Goal: Information Seeking & Learning: Learn about a topic

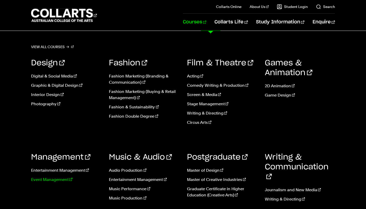
scroll to position [26, 0]
click at [44, 179] on link "Event Management" at bounding box center [66, 179] width 70 height 6
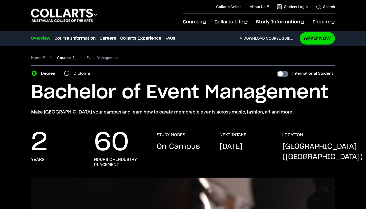
click at [64, 58] on link "Courses" at bounding box center [65, 57] width 17 height 7
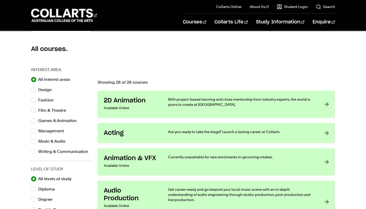
scroll to position [126, 0]
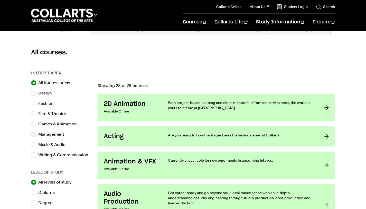
click at [49, 135] on label "Management" at bounding box center [53, 134] width 30 height 7
click at [36, 135] on input "Management" at bounding box center [33, 134] width 5 height 5
radio input "true"
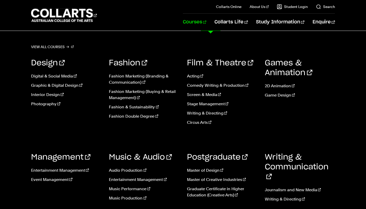
scroll to position [35, 0]
